Goal: Task Accomplishment & Management: Manage account settings

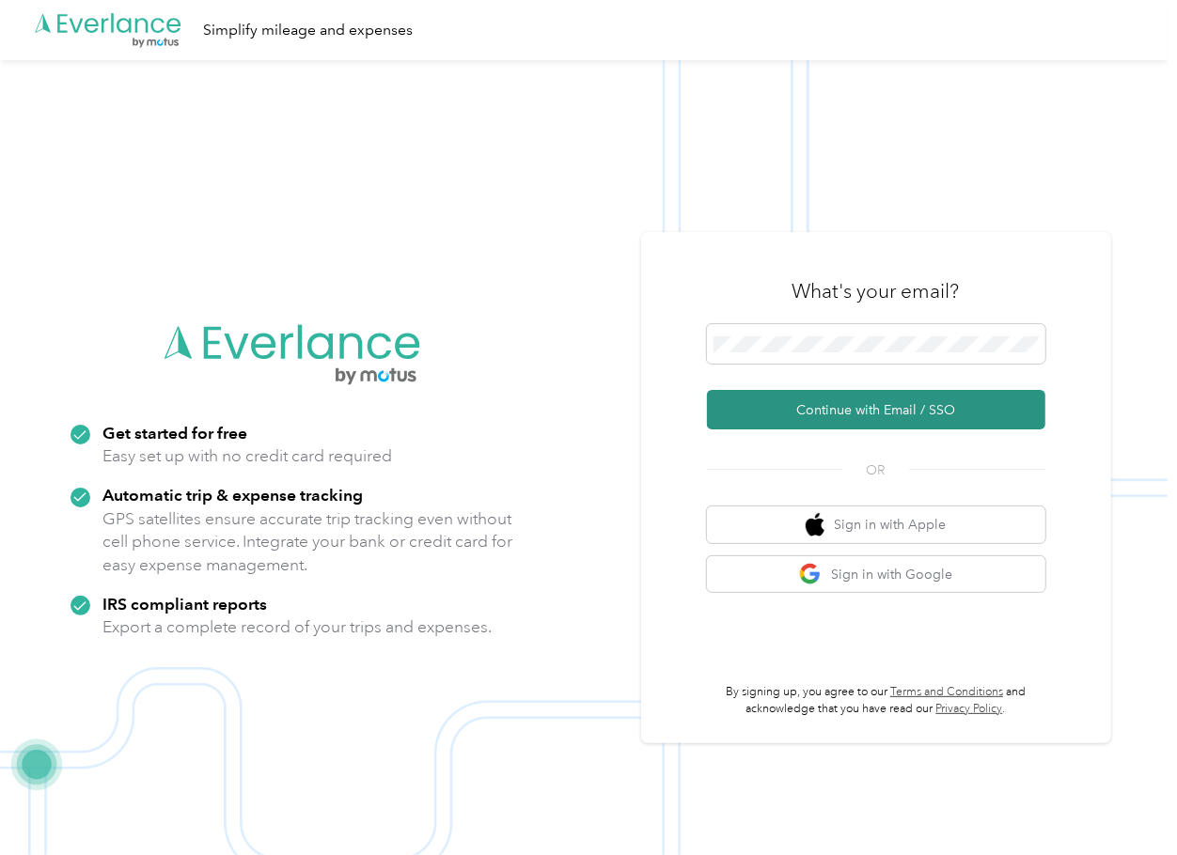
click at [756, 410] on button "Continue with Email / SSO" at bounding box center [876, 409] width 338 height 39
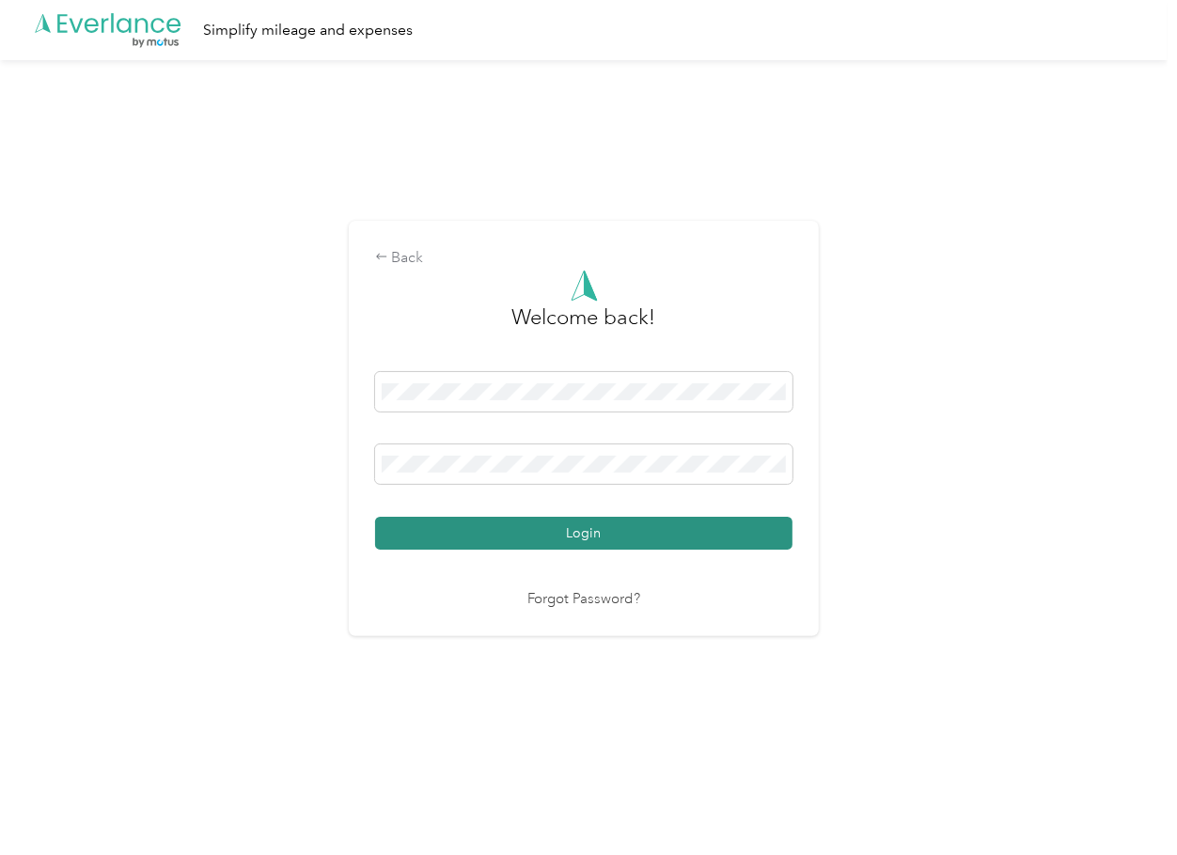
click at [439, 517] on button "Login" at bounding box center [583, 533] width 417 height 33
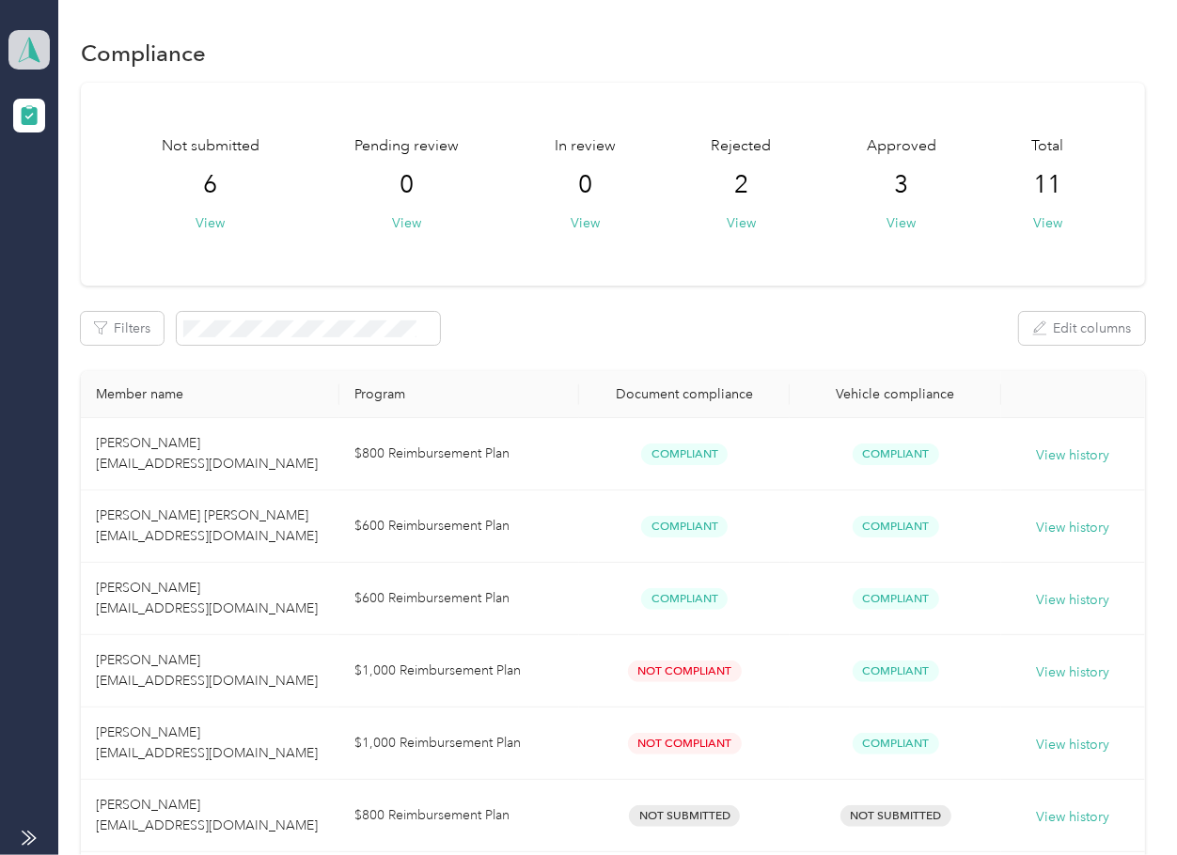
click at [40, 60] on icon at bounding box center [29, 50] width 28 height 26
click at [66, 190] on div "Log out" at bounding box center [60, 196] width 72 height 20
